Goal: Information Seeking & Learning: Learn about a topic

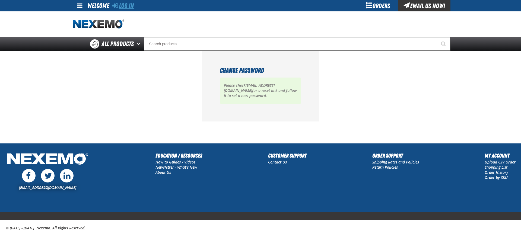
click at [120, 5] on link "Log In" at bounding box center [122, 6] width 21 height 8
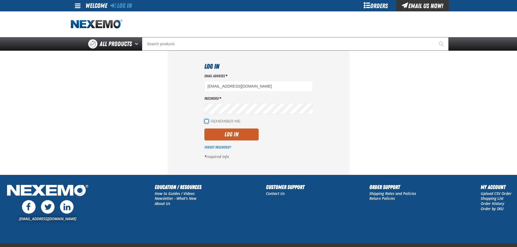
click at [205, 119] on input "Remember Me" at bounding box center [206, 121] width 4 height 4
checkbox input "true"
click at [217, 135] on button "Log In" at bounding box center [231, 135] width 54 height 12
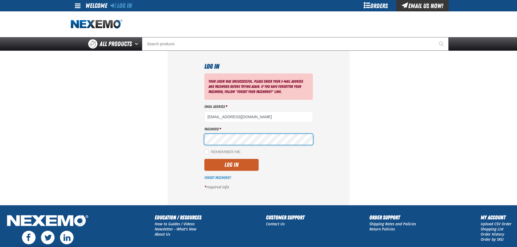
click at [158, 135] on section "Log In Your login was unsuccessful. Please check your e-mail address and passwo…" at bounding box center [258, 128] width 375 height 154
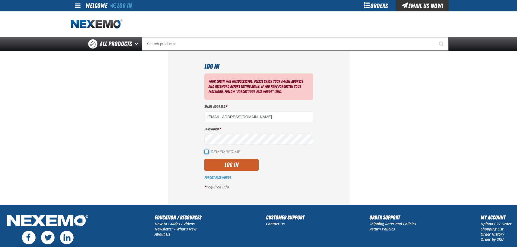
click at [206, 154] on input "Remember Me" at bounding box center [206, 152] width 4 height 4
checkbox input "true"
click at [209, 163] on button "Log In" at bounding box center [231, 165] width 54 height 12
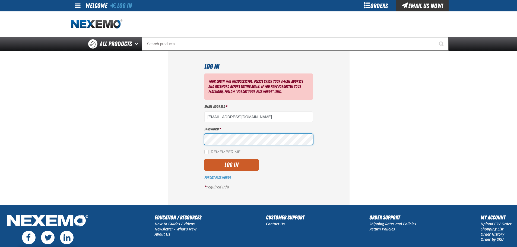
click at [98, 126] on section "Log In Your login was unsuccessful. Please check your e-mail address and passwo…" at bounding box center [258, 128] width 375 height 154
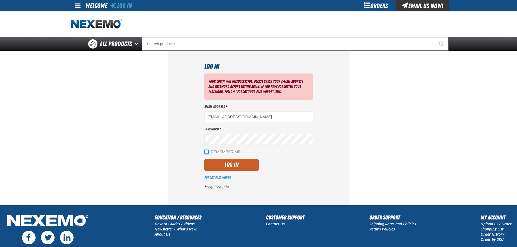
click at [208, 151] on input "Remember Me" at bounding box center [206, 152] width 4 height 4
checkbox input "true"
click at [213, 164] on button "Log In" at bounding box center [231, 165] width 54 height 12
click at [215, 178] on link "Forgot Password?" at bounding box center [217, 178] width 27 height 4
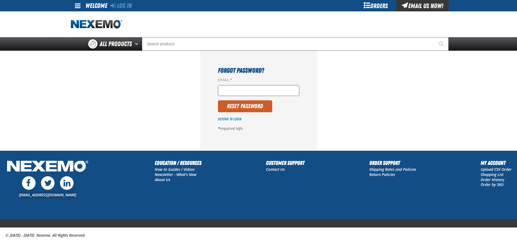
click at [237, 90] on input "Email *" at bounding box center [258, 90] width 81 height 11
type input "[EMAIL_ADDRESS][DOMAIN_NAME]"
click at [248, 106] on button "Reset Password" at bounding box center [245, 106] width 54 height 12
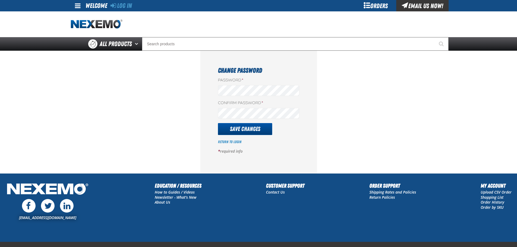
click at [229, 126] on button "Save Changes" at bounding box center [245, 129] width 54 height 12
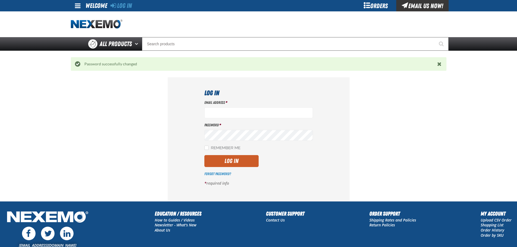
type input "[EMAIL_ADDRESS][DOMAIN_NAME]"
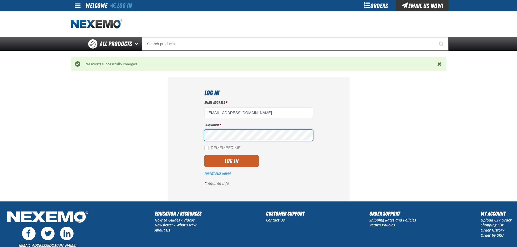
click at [123, 124] on section "Log In Email Address * jmenicucci@vtaig.com Password * Remember Me Log In *" at bounding box center [258, 139] width 375 height 124
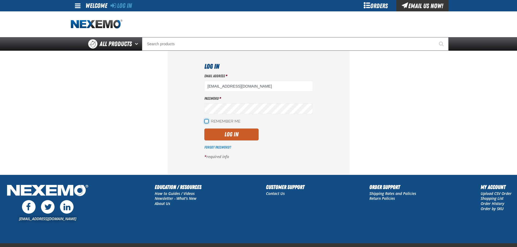
click at [204, 122] on input "Remember Me" at bounding box center [206, 121] width 4 height 4
checkbox input "true"
click at [212, 131] on button "Log In" at bounding box center [231, 135] width 54 height 12
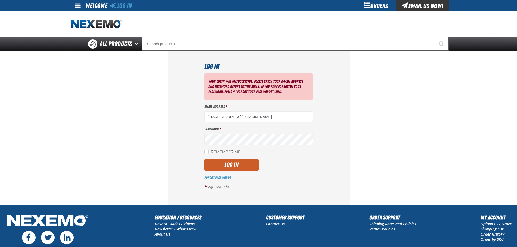
click at [243, 132] on label "Password *" at bounding box center [258, 129] width 109 height 5
drag, startPoint x: 242, startPoint y: 133, endPoint x: 127, endPoint y: 129, distance: 114.8
click at [127, 129] on section "Log In Your login was unsuccessful. Please check your e-mail address and passwo…" at bounding box center [258, 128] width 375 height 154
click at [156, 139] on section "Log In Your login was unsuccessful. Please check your e-mail address and passwo…" at bounding box center [258, 128] width 375 height 154
click at [206, 153] on input "Remember Me" at bounding box center [206, 152] width 4 height 4
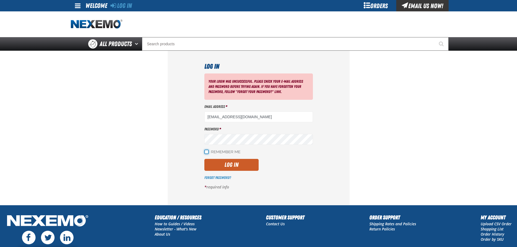
checkbox input "true"
click at [216, 166] on button "Log In" at bounding box center [231, 165] width 54 height 12
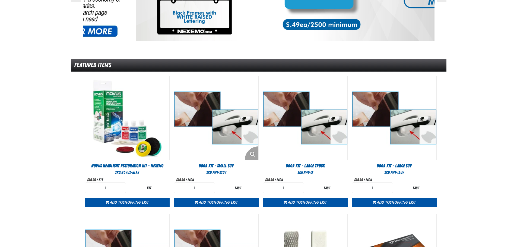
scroll to position [27, 0]
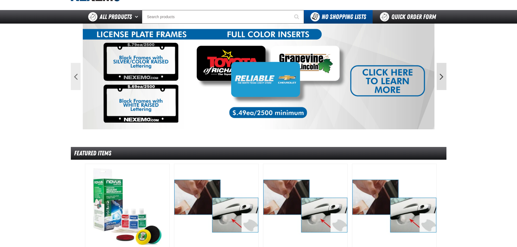
click at [443, 78] on button "Next" at bounding box center [441, 76] width 10 height 27
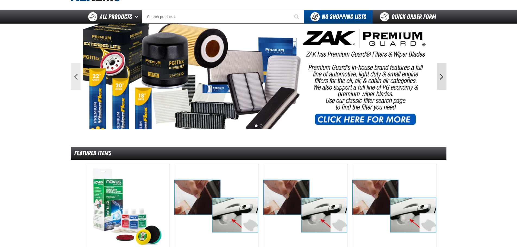
click at [443, 78] on button "Next" at bounding box center [441, 76] width 10 height 27
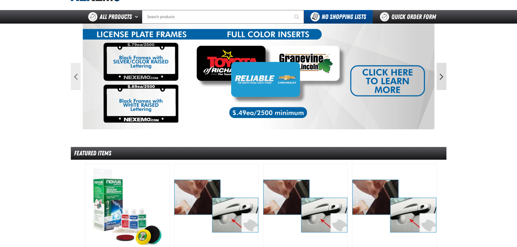
click at [443, 78] on button "Next" at bounding box center [441, 76] width 10 height 27
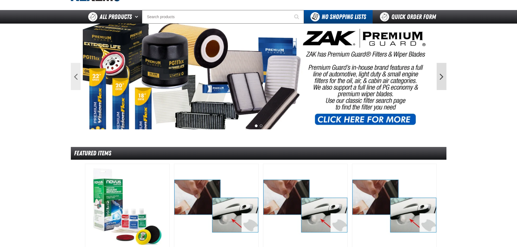
click at [443, 78] on button "Next" at bounding box center [441, 76] width 10 height 27
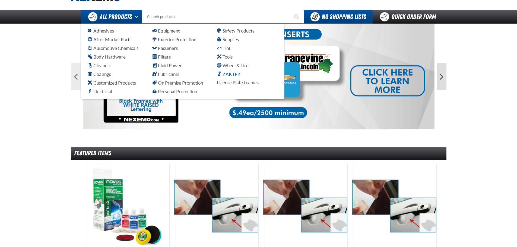
click at [231, 75] on span "ZAKTEK" at bounding box center [229, 74] width 24 height 5
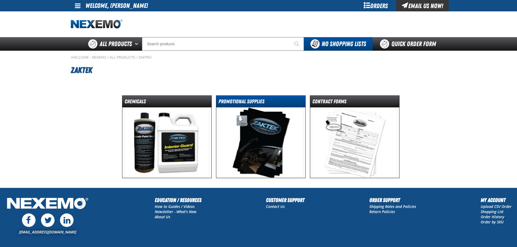
click at [252, 104] on dt "Promotional Supplies" at bounding box center [260, 102] width 89 height 9
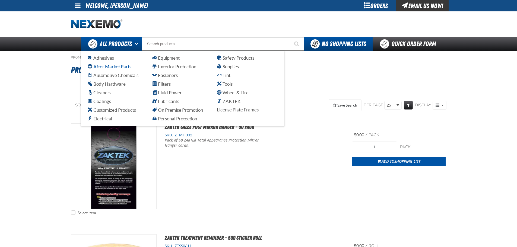
click at [108, 65] on span "After Market Parts" at bounding box center [110, 66] width 44 height 5
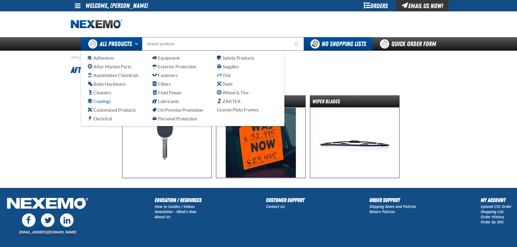
click at [99, 100] on span "Coatings" at bounding box center [99, 101] width 23 height 5
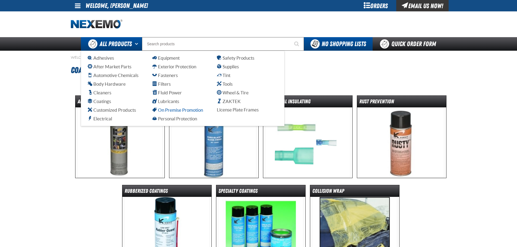
click at [159, 108] on span "On Premise Promotion" at bounding box center [177, 109] width 51 height 5
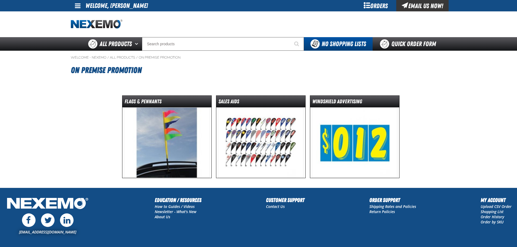
click at [261, 127] on img at bounding box center [260, 142] width 85 height 71
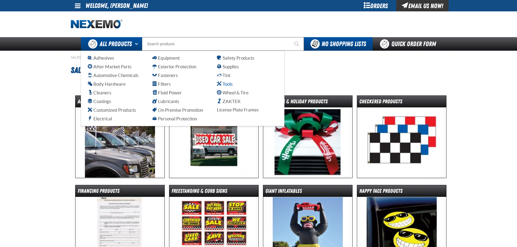
click at [225, 85] on span "Tools" at bounding box center [225, 83] width 16 height 5
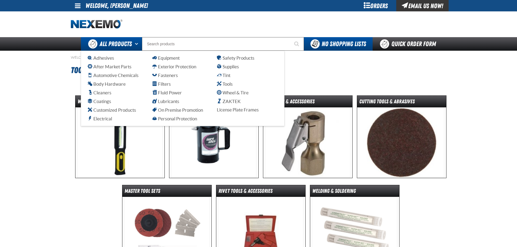
click at [224, 71] on ul "Adhesives After Market Parts Automotive Chemicals Body Hardware Cleaners Coatin…" at bounding box center [183, 88] width 190 height 67
click at [225, 69] on span "Supplies" at bounding box center [228, 66] width 22 height 5
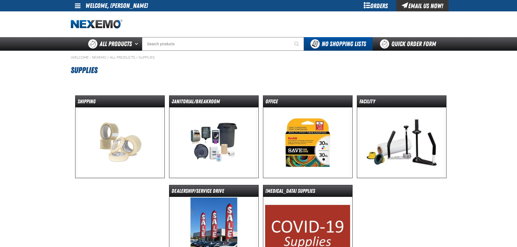
scroll to position [27, 0]
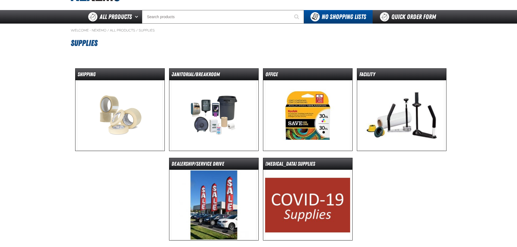
click at [182, 101] on img at bounding box center [213, 115] width 85 height 71
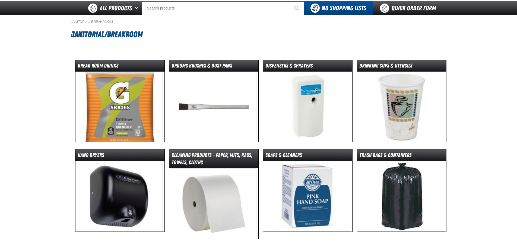
scroll to position [81, 0]
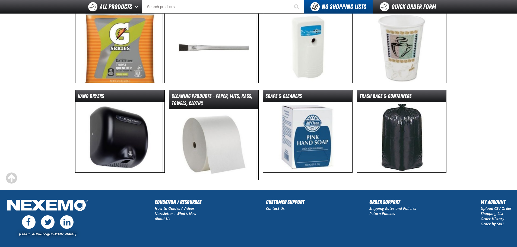
click at [110, 54] on img at bounding box center [119, 47] width 85 height 71
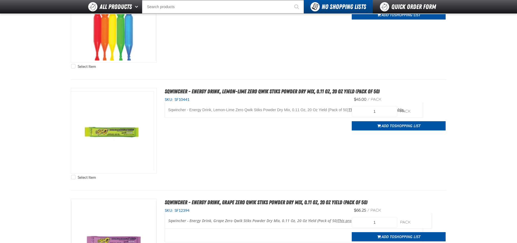
scroll to position [570, 0]
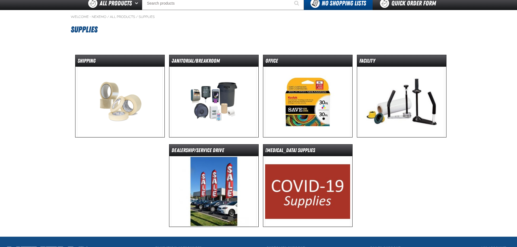
scroll to position [54, 0]
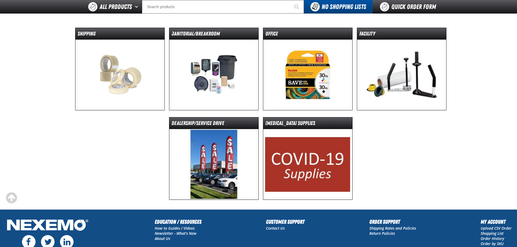
click at [299, 72] on img at bounding box center [307, 75] width 85 height 71
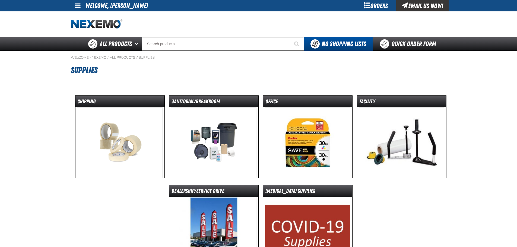
scroll to position [54, 0]
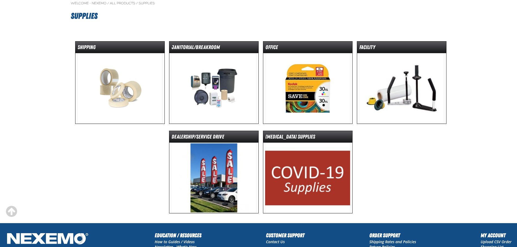
click at [395, 87] on img at bounding box center [401, 88] width 85 height 71
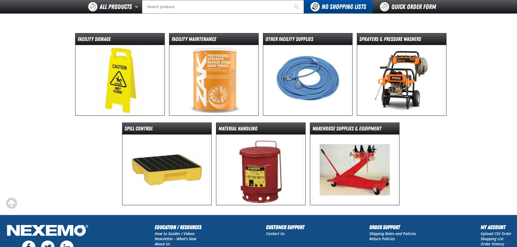
scroll to position [27, 0]
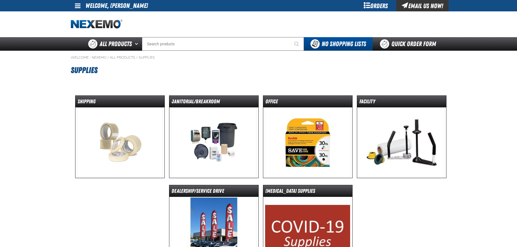
scroll to position [54, 0]
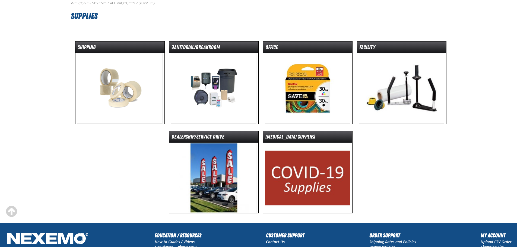
click at [316, 150] on img at bounding box center [307, 178] width 85 height 71
click at [300, 138] on dt "Covid-19 Supplies" at bounding box center [307, 137] width 89 height 9
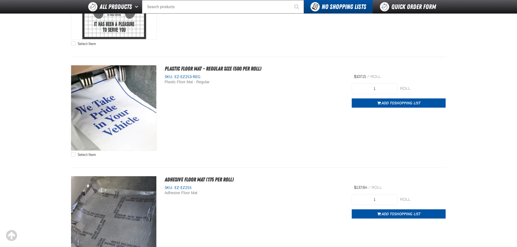
scroll to position [326, 0]
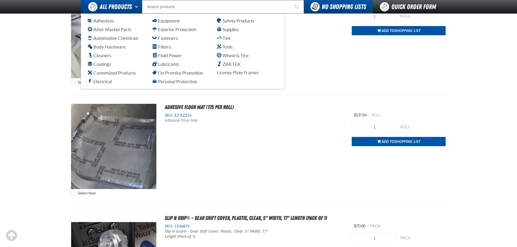
click at [122, 14] on div "Adhesives After Market Parts Automotive Chemicals Body Hardware Cleaners Coatin…" at bounding box center [182, 51] width 203 height 75
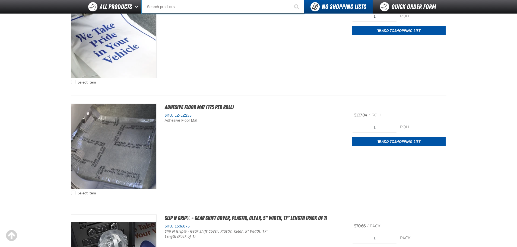
click at [234, 9] on input "Search" at bounding box center [223, 7] width 162 height 14
